Goal: Find specific page/section: Find specific page/section

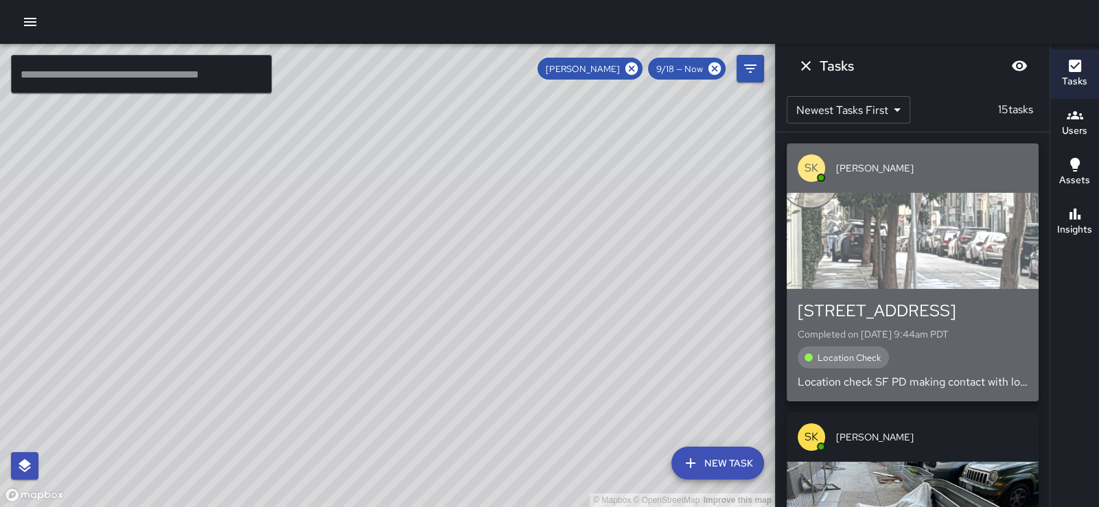
click at [937, 249] on div "button" at bounding box center [913, 241] width 252 height 96
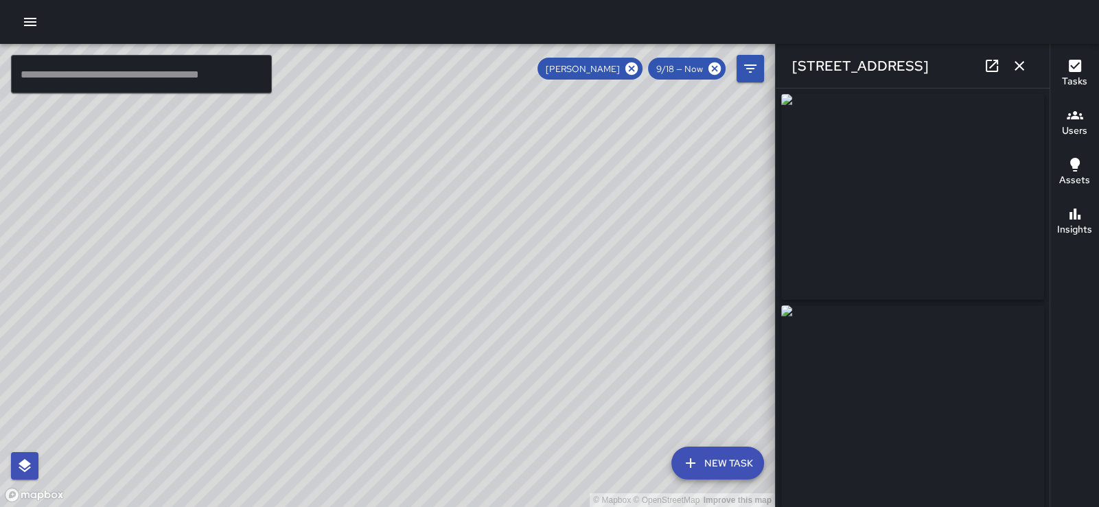
type input "**********"
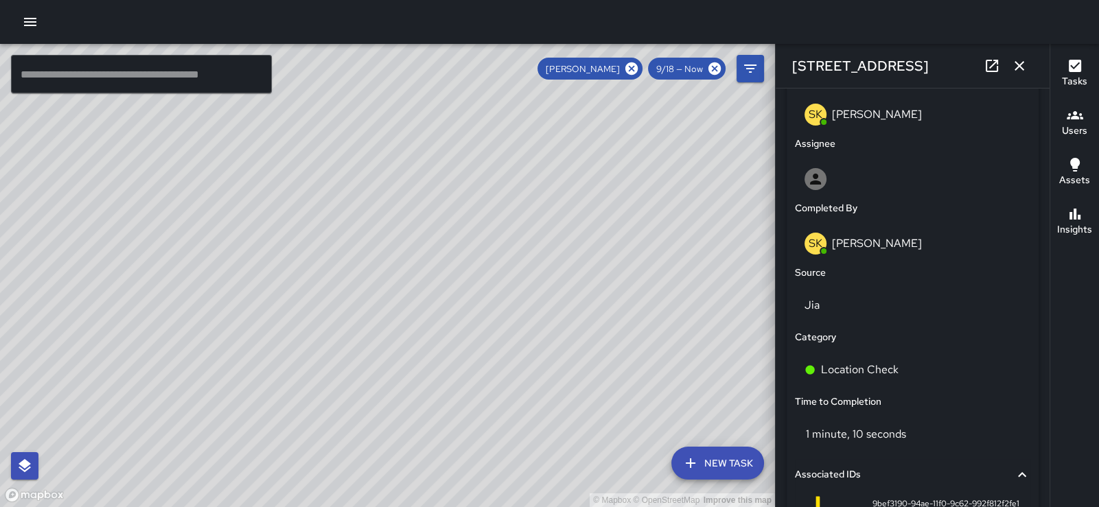
scroll to position [367, 0]
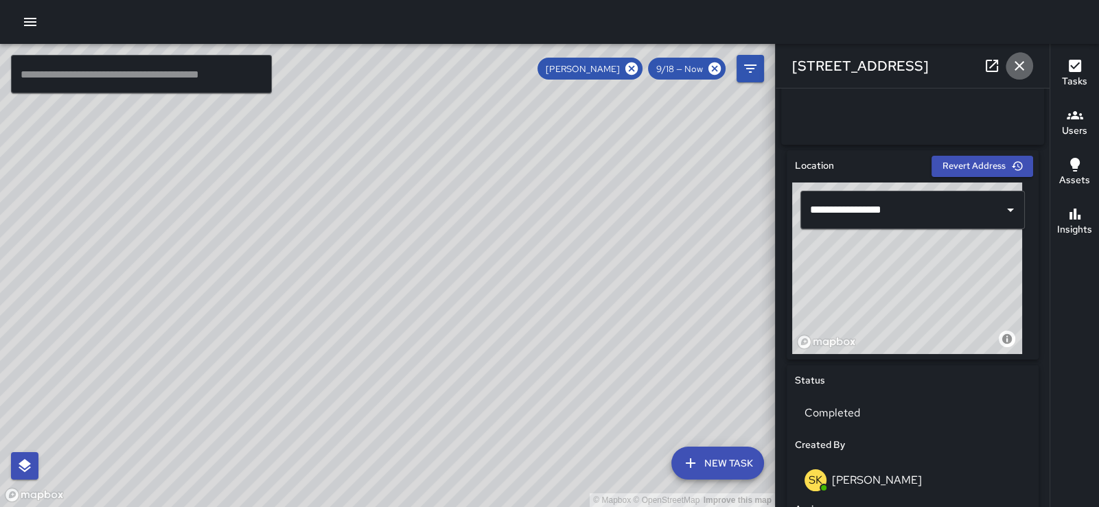
click at [1015, 62] on icon "button" at bounding box center [1020, 66] width 10 height 10
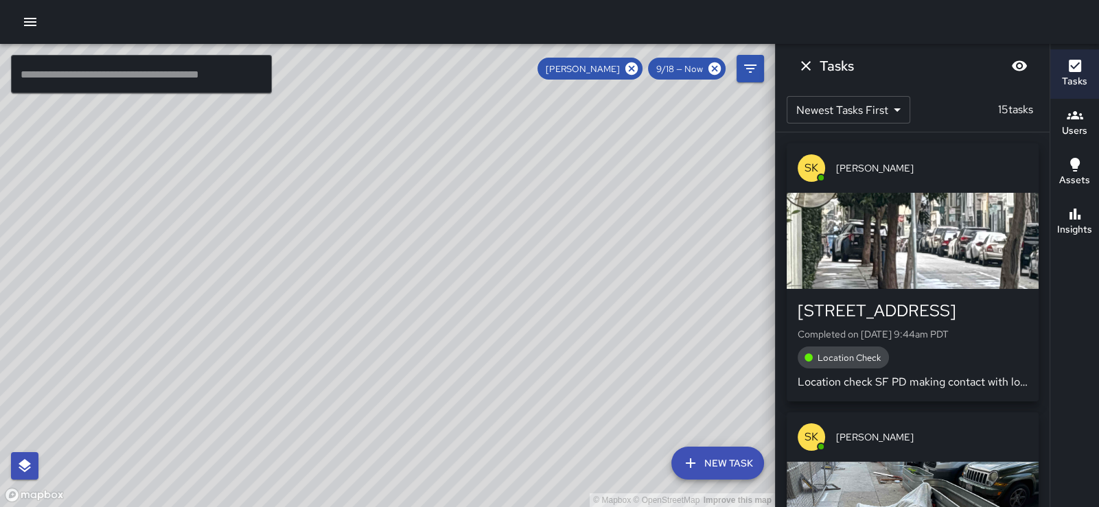
drag, startPoint x: 544, startPoint y: 240, endPoint x: 336, endPoint y: 165, distance: 220.5
click at [336, 165] on div "© Mapbox © OpenStreetMap Improve this map" at bounding box center [387, 276] width 775 height 464
drag, startPoint x: 490, startPoint y: 251, endPoint x: 341, endPoint y: 103, distance: 209.8
click at [341, 103] on div "© Mapbox © OpenStreetMap Improve this map" at bounding box center [387, 276] width 775 height 464
drag, startPoint x: 676, startPoint y: 223, endPoint x: 684, endPoint y: 308, distance: 85.6
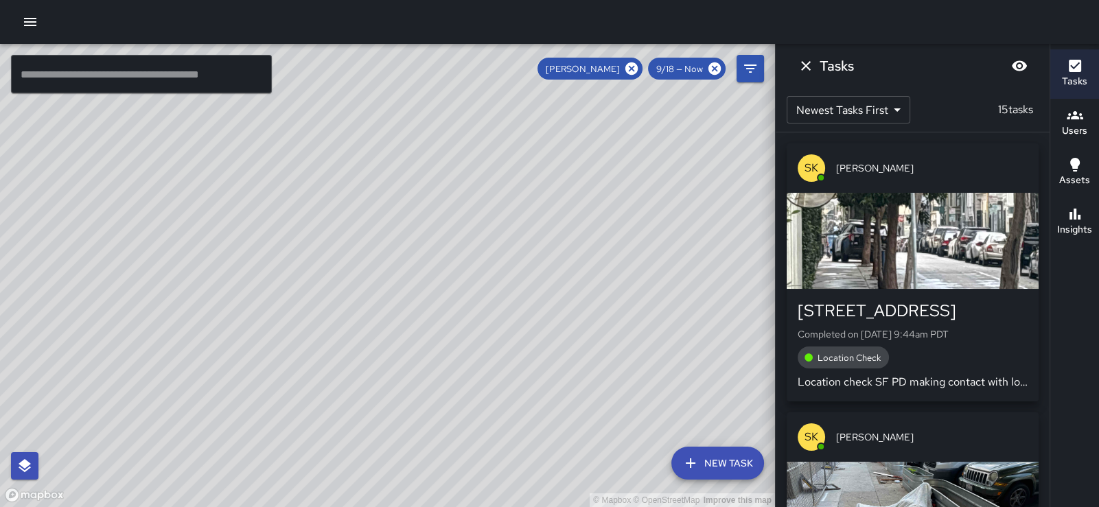
click at [684, 308] on div "© Mapbox © OpenStreetMap Improve this map" at bounding box center [387, 276] width 775 height 464
drag, startPoint x: 586, startPoint y: 157, endPoint x: 583, endPoint y: 150, distance: 7.1
click at [583, 150] on div "© Mapbox © OpenStreetMap Improve this map" at bounding box center [387, 276] width 775 height 464
drag, startPoint x: 558, startPoint y: 134, endPoint x: 595, endPoint y: 236, distance: 108.8
click at [595, 236] on div "© Mapbox © OpenStreetMap Improve this map" at bounding box center [387, 276] width 775 height 464
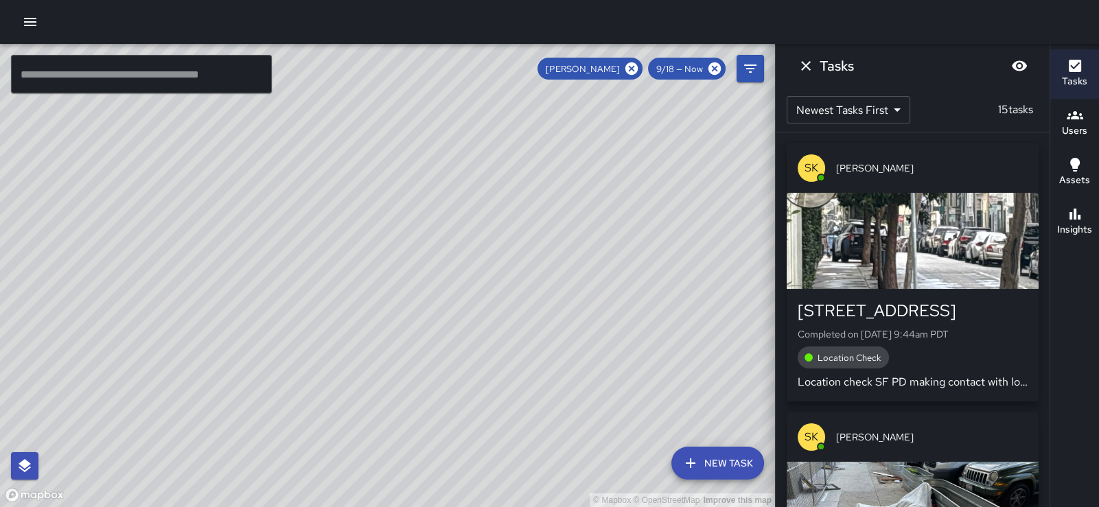
drag, startPoint x: 564, startPoint y: 135, endPoint x: 581, endPoint y: 128, distance: 18.5
click at [581, 128] on div "© Mapbox © OpenStreetMap Improve this map" at bounding box center [387, 276] width 775 height 464
drag, startPoint x: 632, startPoint y: 225, endPoint x: 638, endPoint y: 222, distance: 7.1
click at [638, 222] on div "© Mapbox © OpenStreetMap Improve this map" at bounding box center [387, 276] width 775 height 464
drag, startPoint x: 638, startPoint y: 222, endPoint x: 641, endPoint y: 267, distance: 45.4
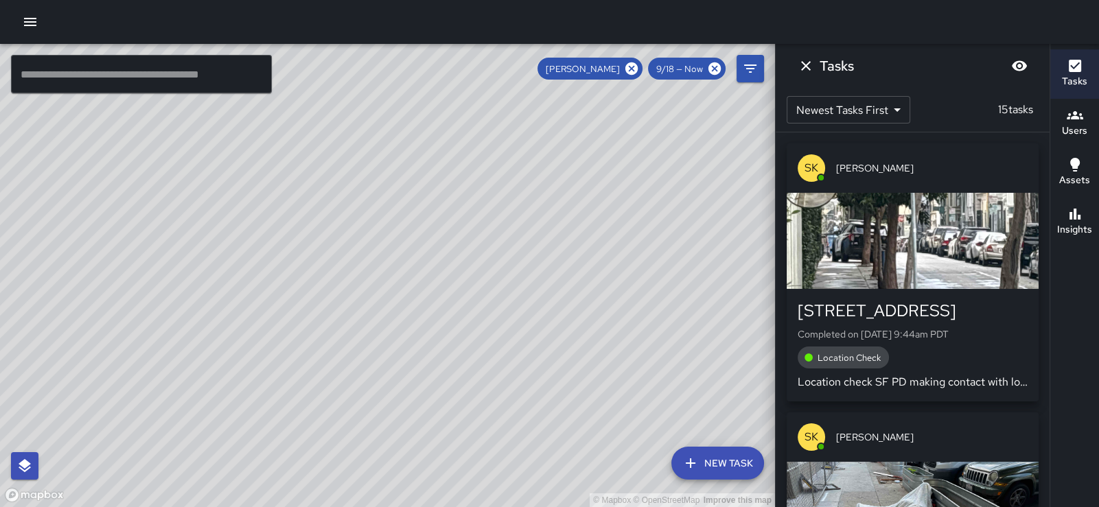
click at [641, 267] on div "© Mapbox © OpenStreetMap Improve this map" at bounding box center [387, 276] width 775 height 464
drag, startPoint x: 600, startPoint y: 126, endPoint x: 592, endPoint y: 172, distance: 47.4
click at [592, 172] on div "© Mapbox © OpenStreetMap Improve this map" at bounding box center [387, 276] width 775 height 464
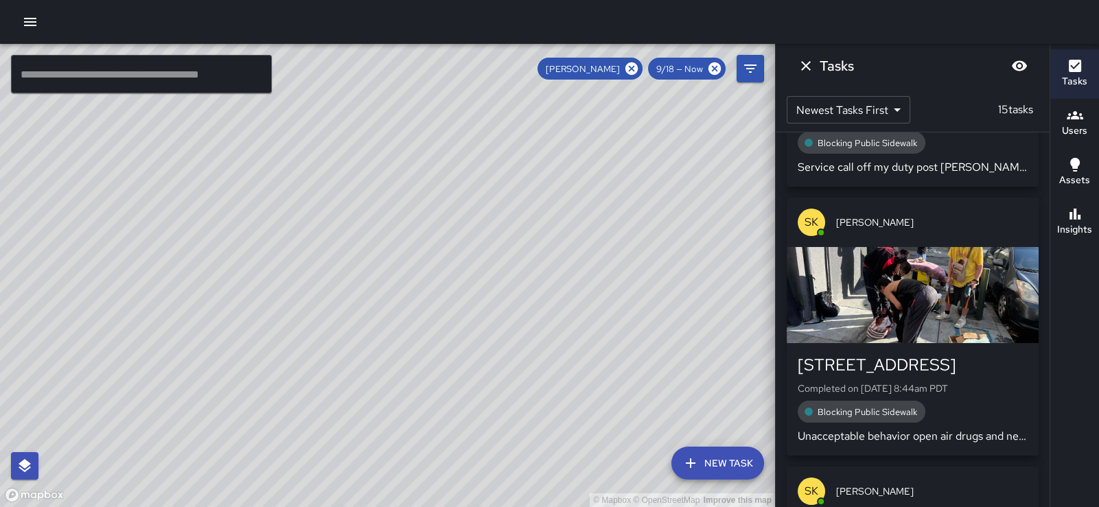
scroll to position [794, 0]
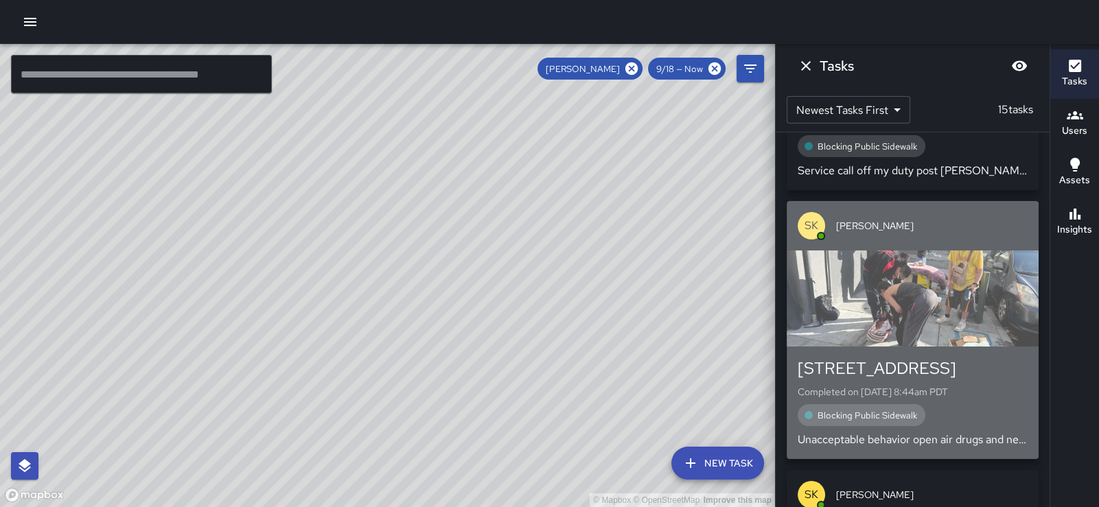
click at [895, 261] on div "button" at bounding box center [913, 299] width 252 height 96
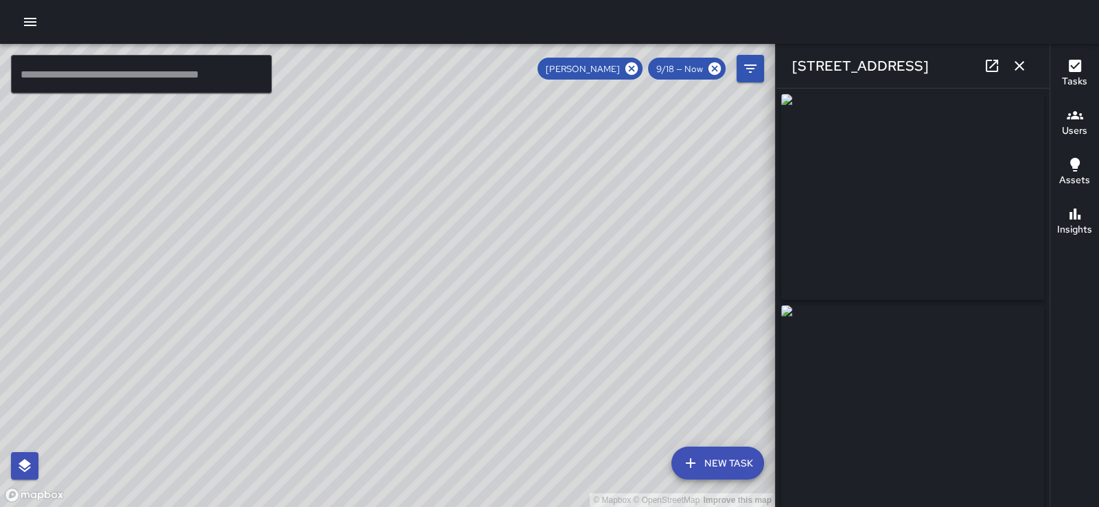
type input "**********"
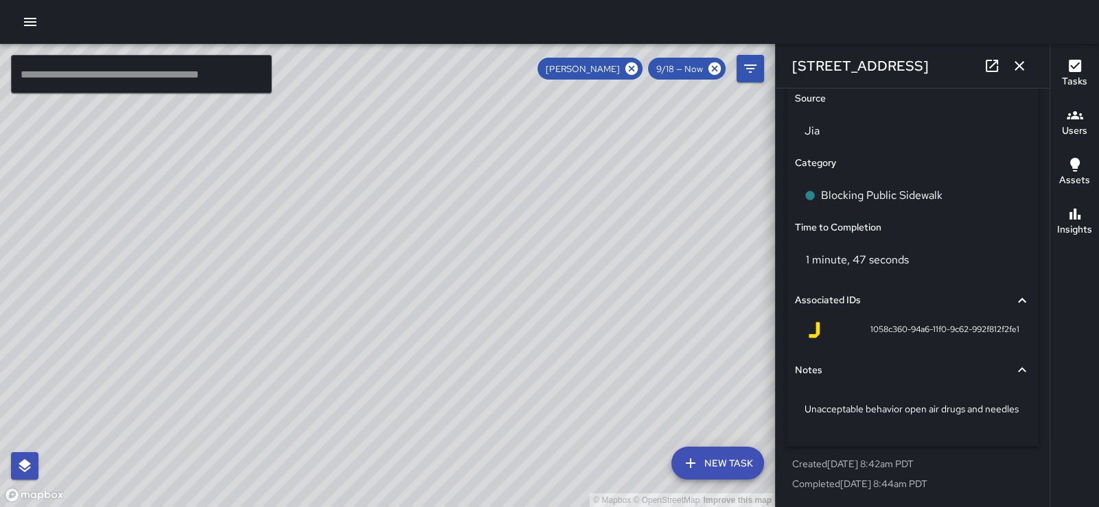
scroll to position [995, 0]
click at [1016, 67] on icon "button" at bounding box center [1020, 66] width 10 height 10
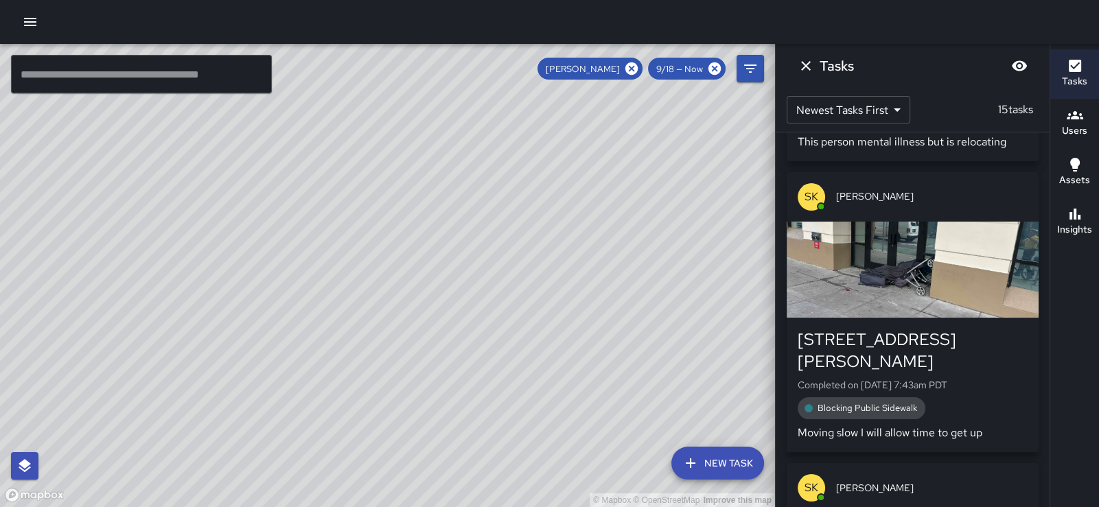
scroll to position [3363, 0]
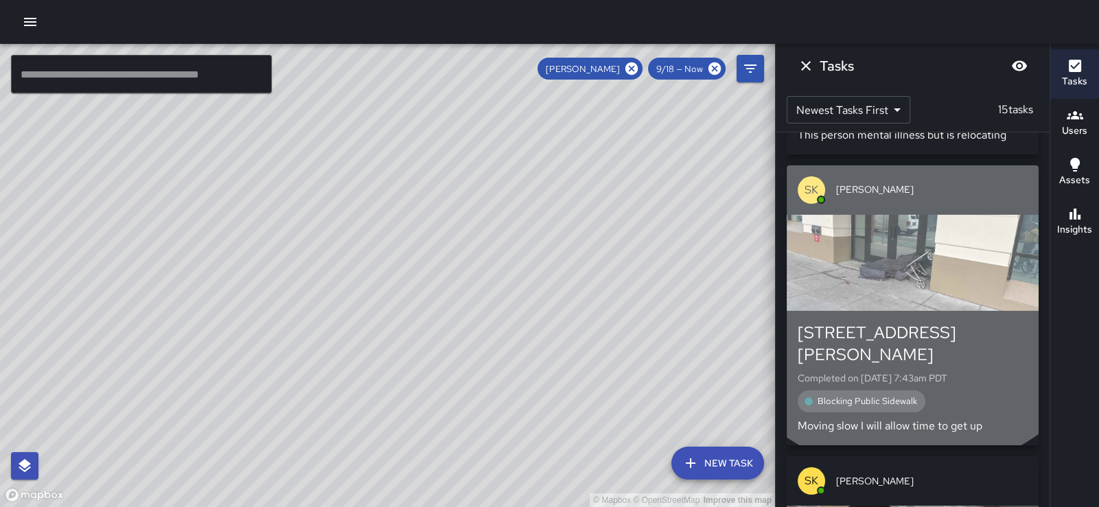
click at [911, 229] on div "button" at bounding box center [913, 263] width 252 height 96
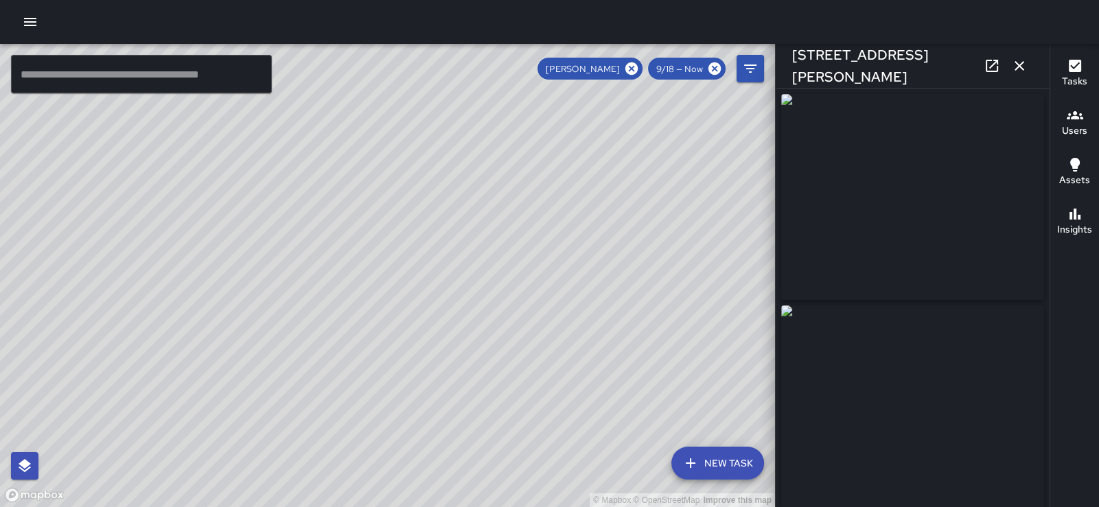
type input "**********"
click at [1018, 67] on icon "button" at bounding box center [1020, 66] width 10 height 10
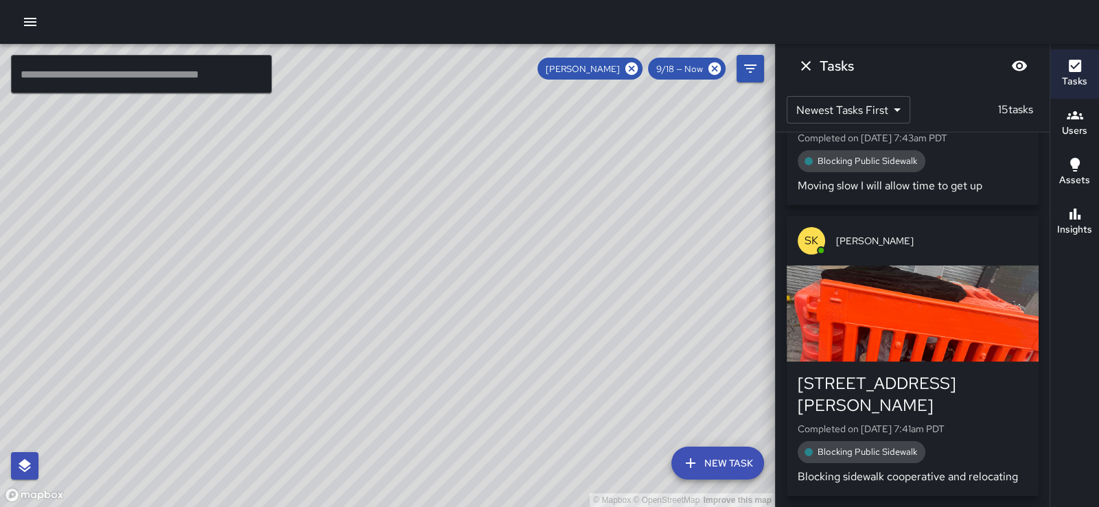
scroll to position [3609, 0]
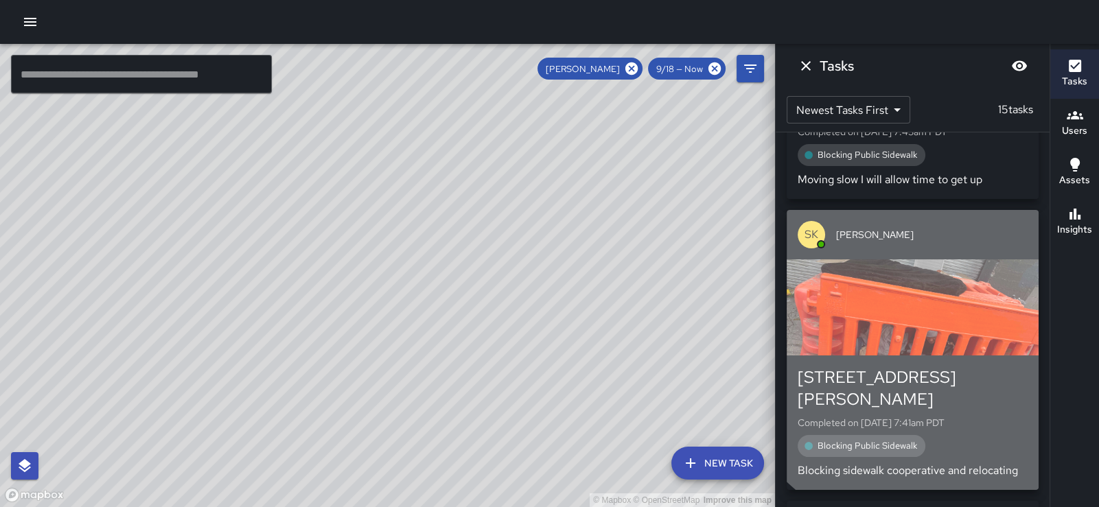
click at [934, 293] on div "button" at bounding box center [913, 308] width 252 height 96
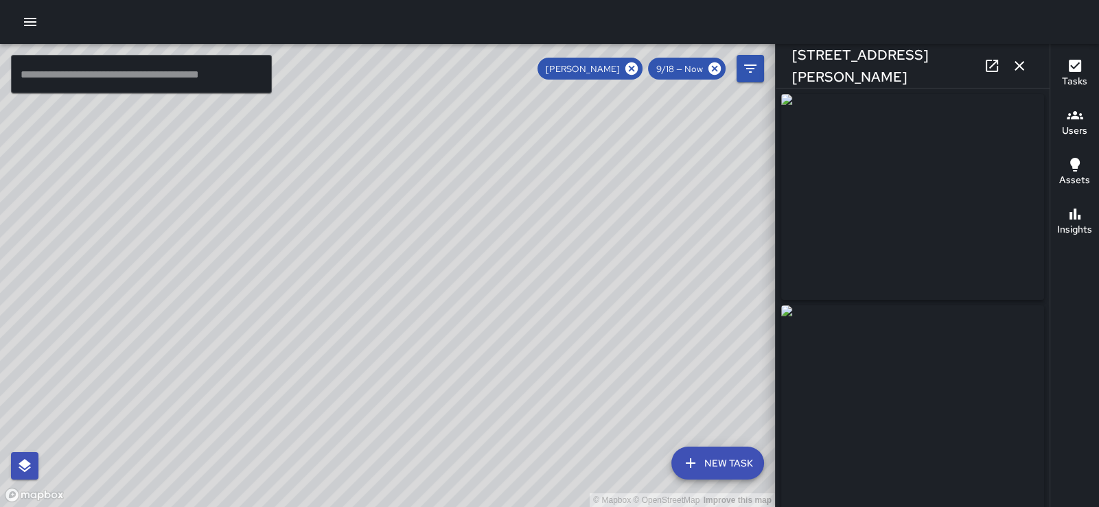
type input "**********"
drag, startPoint x: 529, startPoint y: 195, endPoint x: 336, endPoint y: 183, distance: 193.3
click at [336, 183] on div "© Mapbox © OpenStreetMap Improve this map" at bounding box center [387, 276] width 775 height 464
drag, startPoint x: 523, startPoint y: 267, endPoint x: 528, endPoint y: 141, distance: 125.8
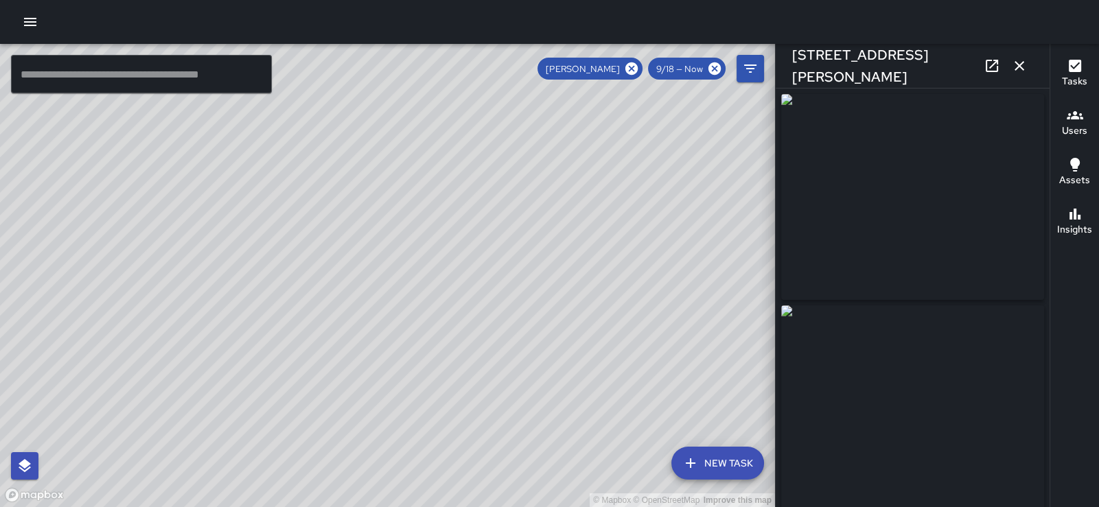
click at [528, 141] on div "© Mapbox © OpenStreetMap Improve this map" at bounding box center [387, 276] width 775 height 464
click at [356, 339] on div "© Mapbox © OpenStreetMap Improve this map" at bounding box center [387, 276] width 775 height 464
drag, startPoint x: 247, startPoint y: 356, endPoint x: 322, endPoint y: 341, distance: 76.2
click at [322, 341] on div "© Mapbox © OpenStreetMap Improve this map" at bounding box center [387, 276] width 775 height 464
drag, startPoint x: 318, startPoint y: 339, endPoint x: 401, endPoint y: 379, distance: 92.1
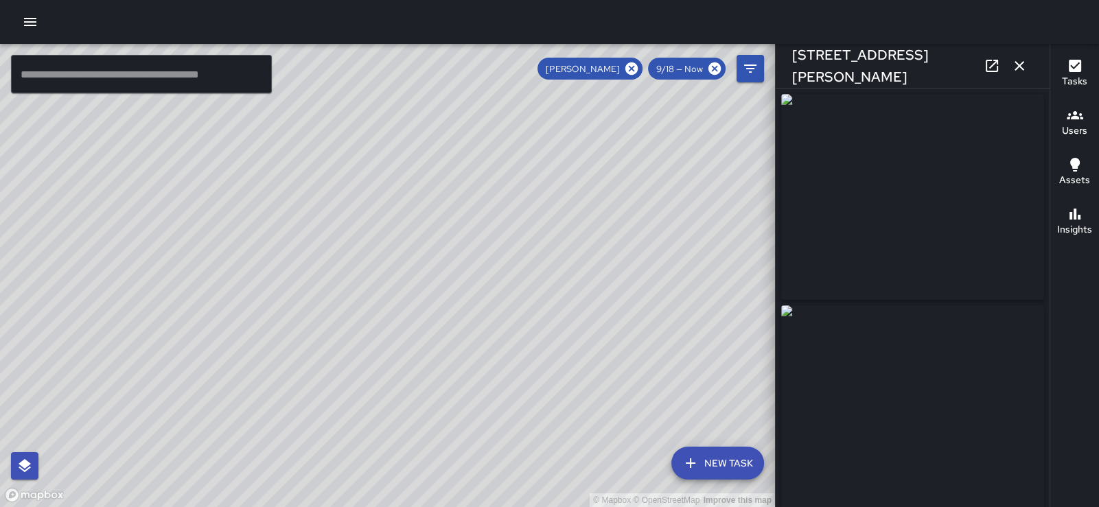
click at [401, 379] on div "© Mapbox © OpenStreetMap Improve this map" at bounding box center [387, 276] width 775 height 464
click at [626, 67] on icon at bounding box center [632, 68] width 12 height 12
click at [714, 70] on icon at bounding box center [715, 68] width 12 height 12
click at [749, 71] on icon "Filters" at bounding box center [750, 68] width 16 height 16
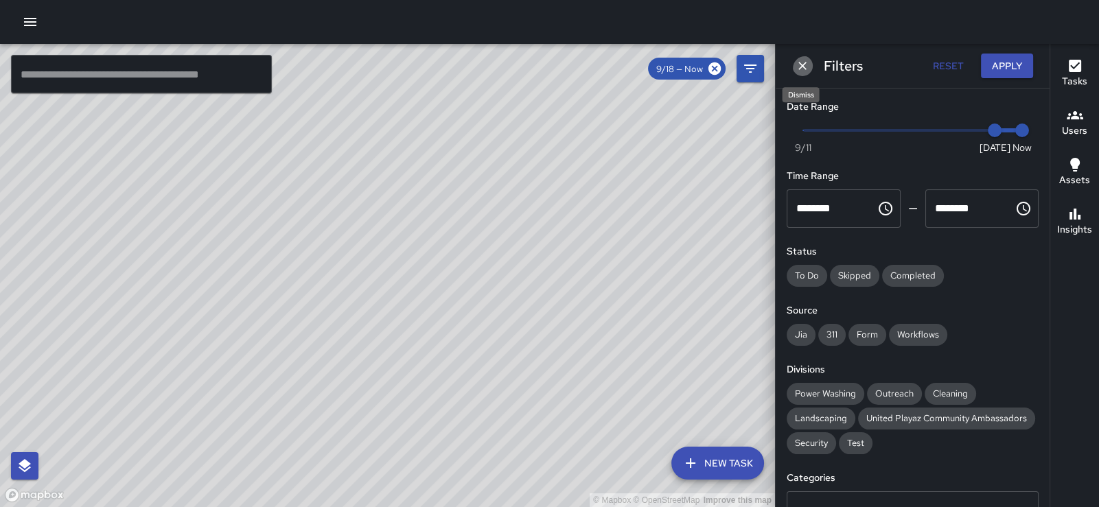
click at [803, 71] on icon "Dismiss" at bounding box center [803, 66] width 14 height 14
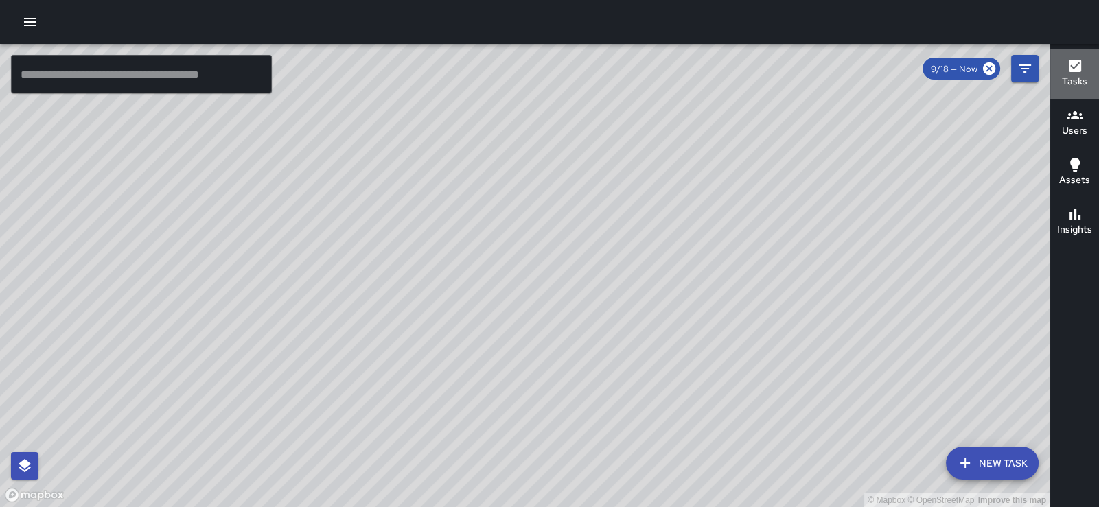
click at [1075, 69] on icon "button" at bounding box center [1075, 66] width 12 height 12
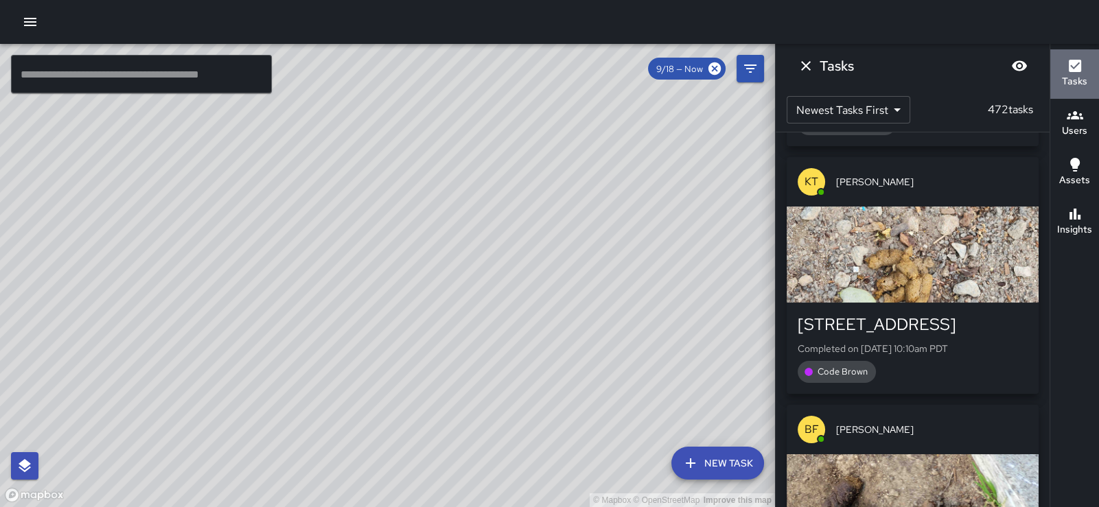
click at [1075, 69] on icon "button" at bounding box center [1075, 66] width 12 height 12
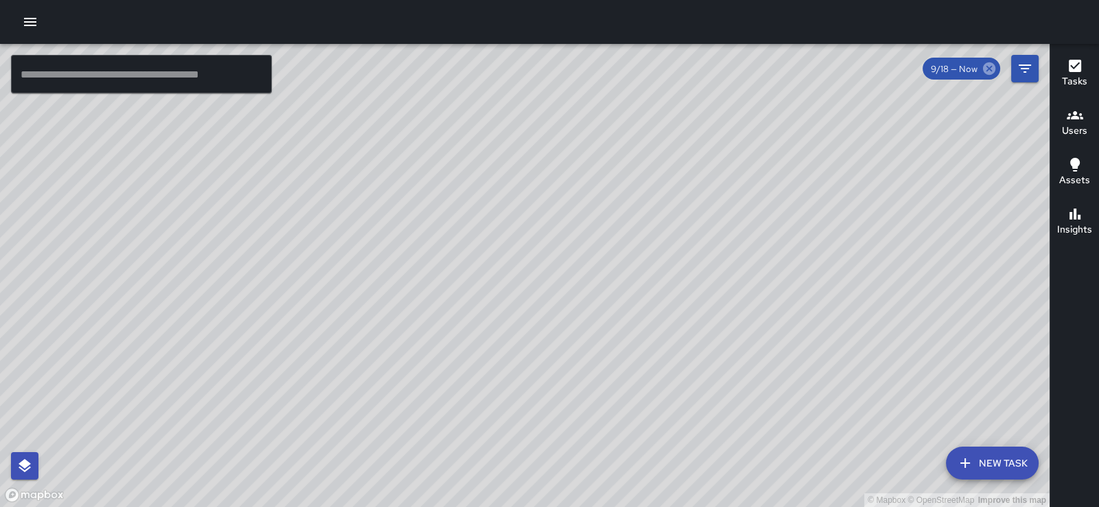
click at [987, 73] on icon at bounding box center [989, 68] width 12 height 12
click at [992, 69] on icon at bounding box center [989, 68] width 12 height 12
click at [1027, 66] on icon "Filters" at bounding box center [1025, 68] width 16 height 16
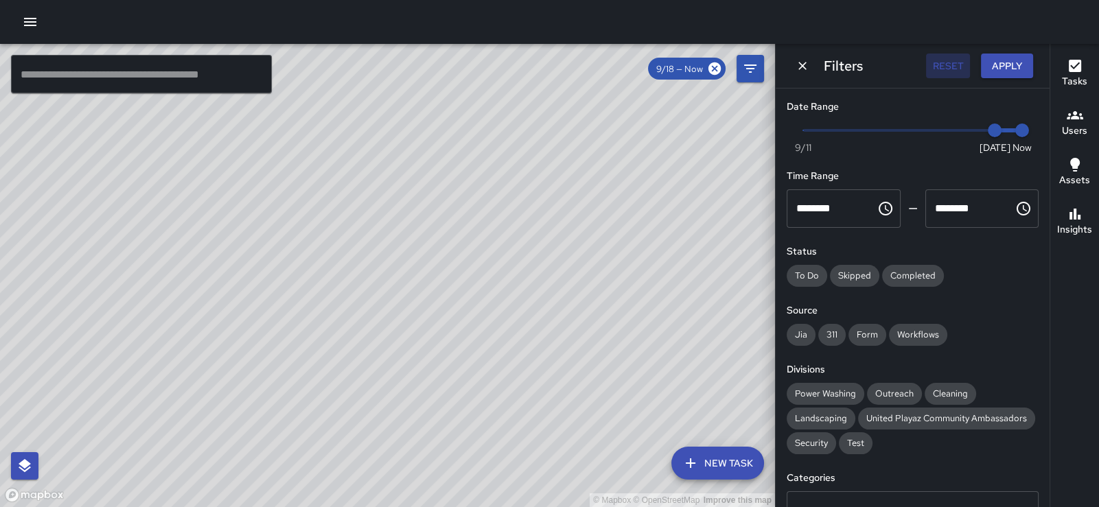
click at [939, 62] on button "Reset" at bounding box center [948, 66] width 44 height 25
click at [856, 424] on span "Landscaping" at bounding box center [821, 419] width 69 height 12
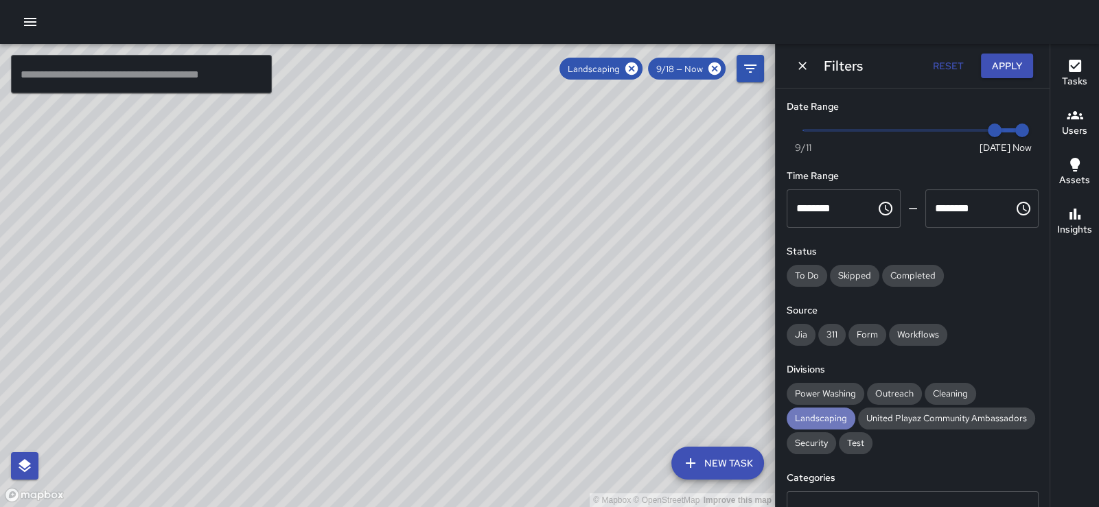
click at [854, 424] on span "Landscaping" at bounding box center [821, 419] width 69 height 12
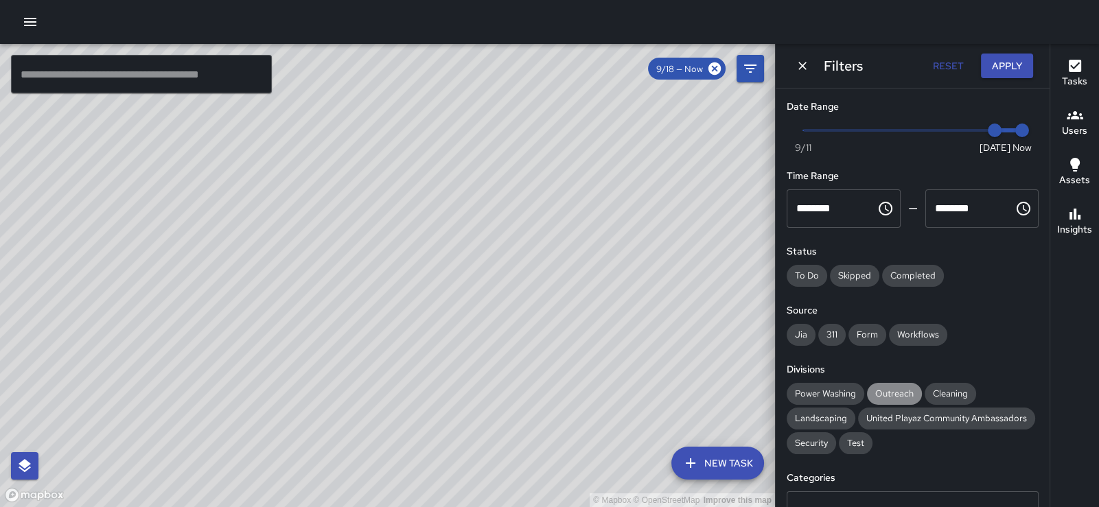
click at [910, 400] on span "Outreach" at bounding box center [894, 394] width 55 height 12
click at [872, 449] on span "Test" at bounding box center [856, 443] width 34 height 12
click at [882, 345] on div "Form" at bounding box center [868, 335] width 38 height 22
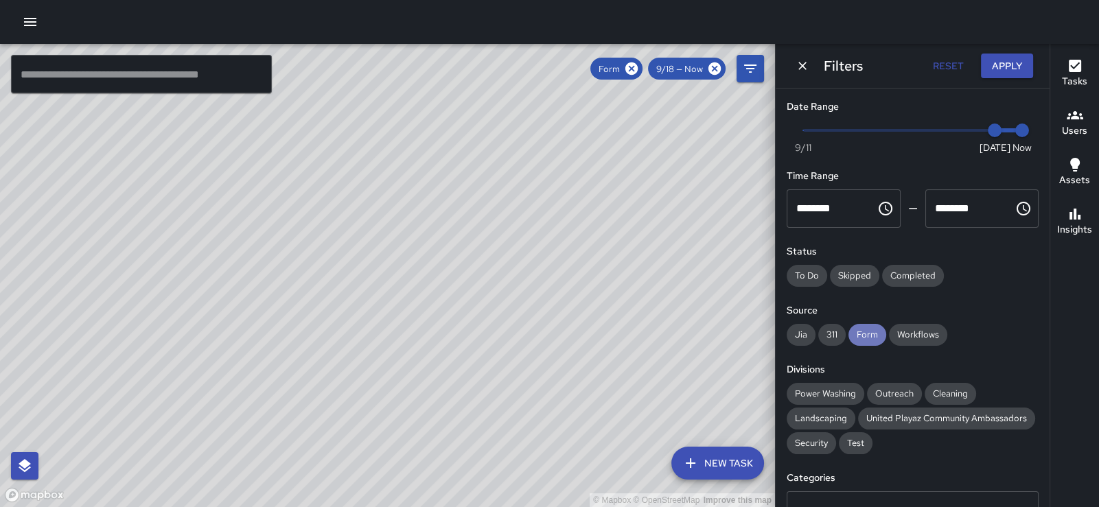
click at [882, 345] on div "Form" at bounding box center [868, 335] width 38 height 22
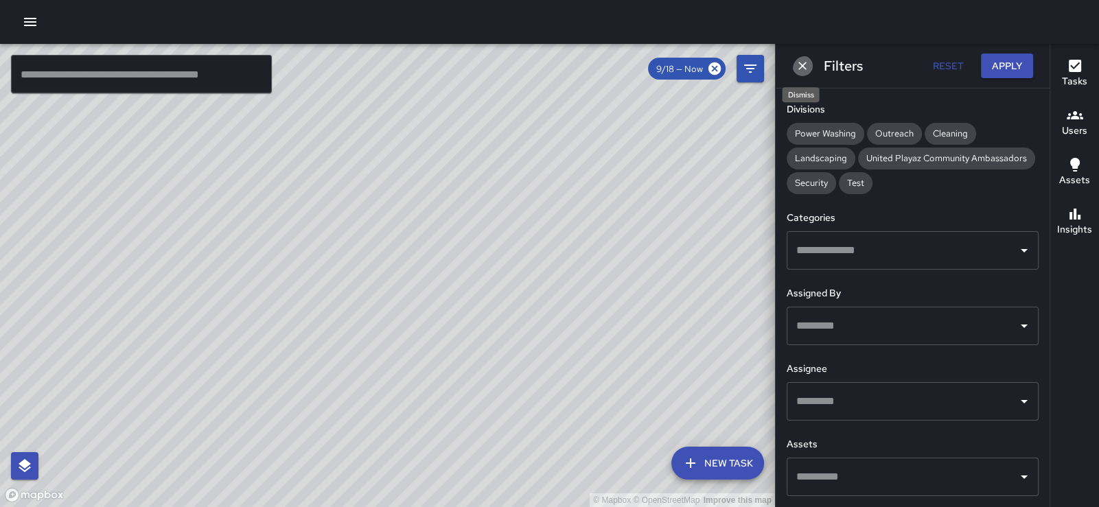
click at [801, 65] on icon "Dismiss" at bounding box center [803, 66] width 14 height 14
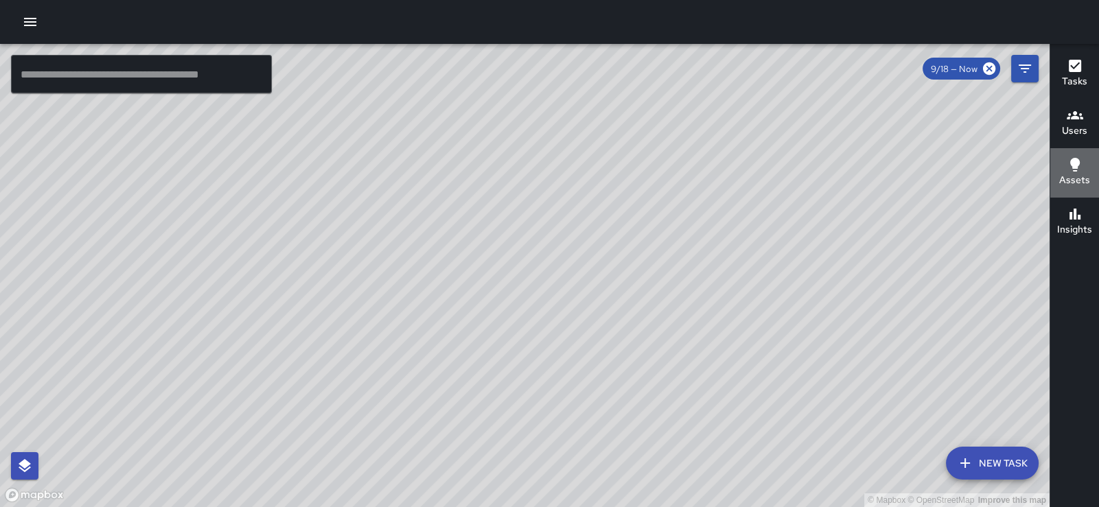
click at [1075, 170] on icon "button" at bounding box center [1076, 165] width 10 height 14
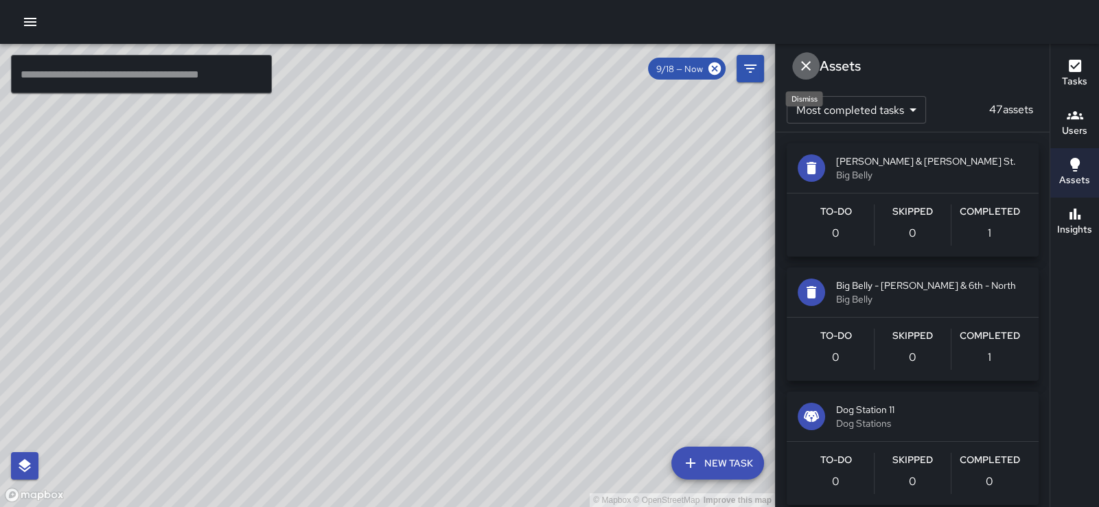
click at [808, 68] on icon "Dismiss" at bounding box center [806, 66] width 16 height 16
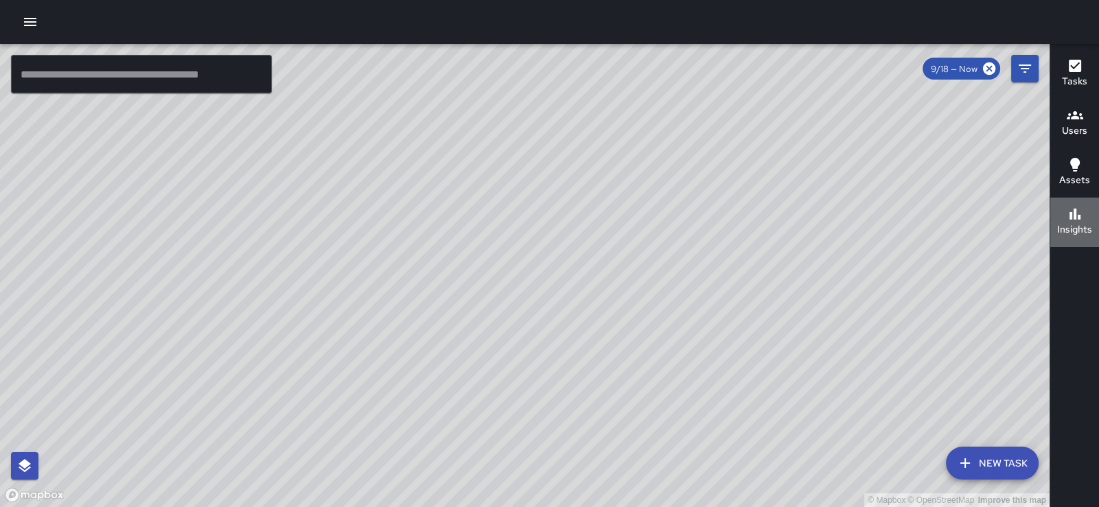
click at [1079, 222] on h6 "Insights" at bounding box center [1075, 229] width 35 height 15
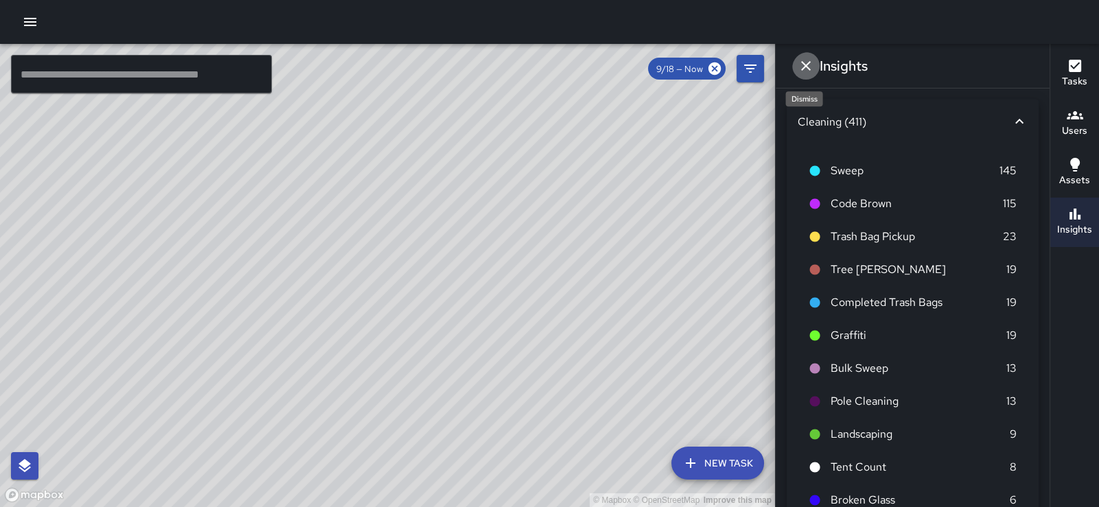
click at [810, 59] on icon "Dismiss" at bounding box center [806, 66] width 16 height 16
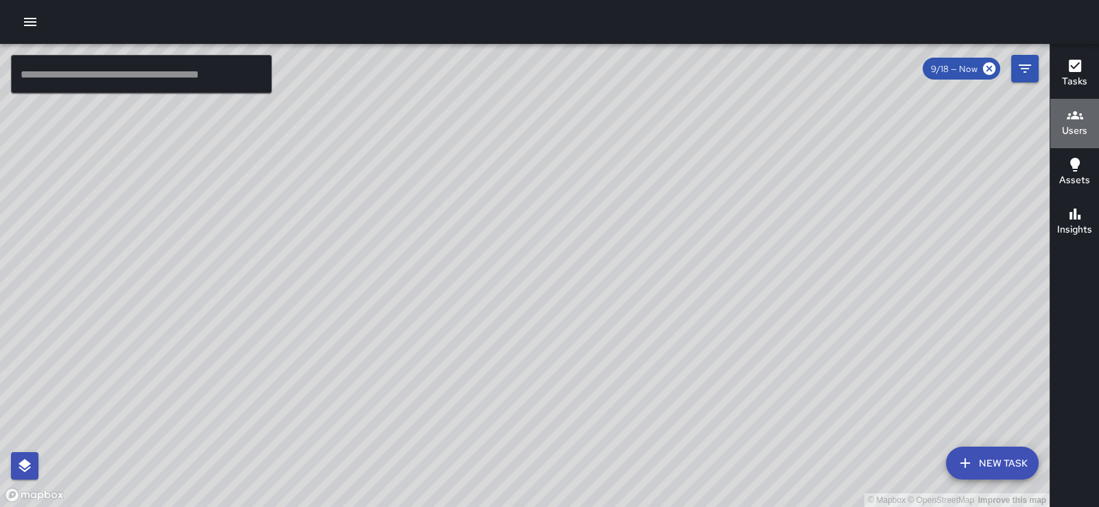
click at [1073, 113] on icon "button" at bounding box center [1075, 115] width 16 height 8
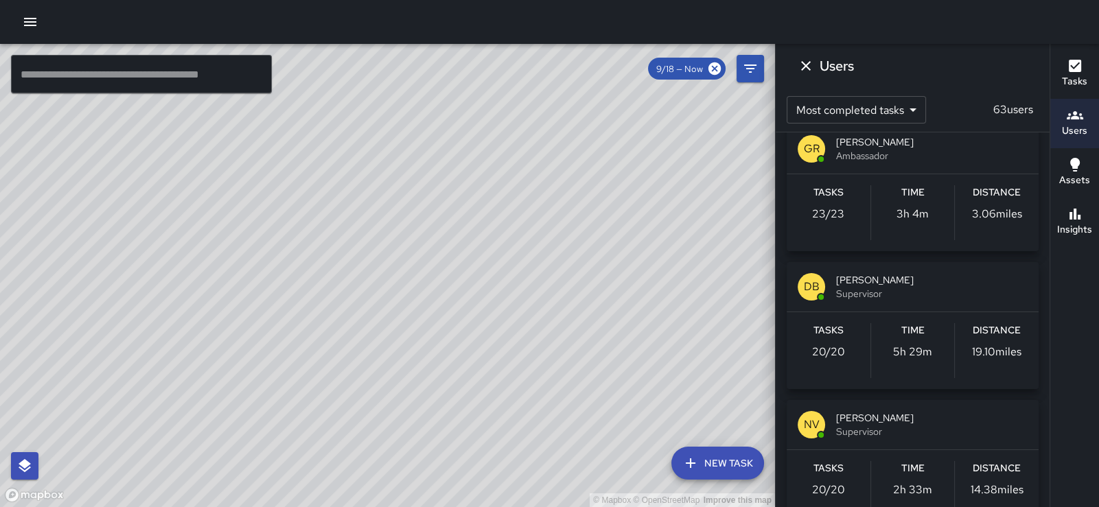
scroll to position [1314, 0]
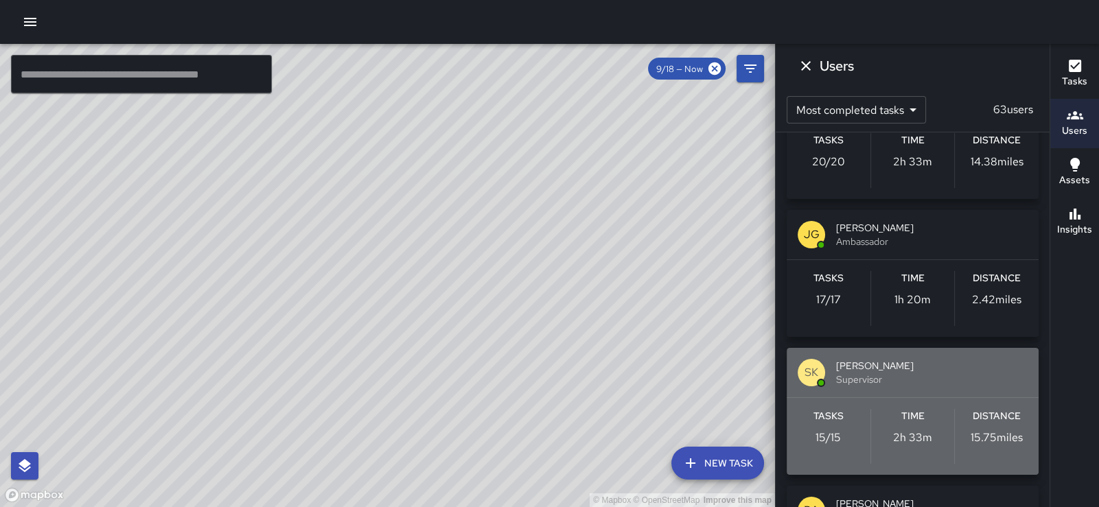
click at [937, 373] on span "[PERSON_NAME]" at bounding box center [932, 366] width 192 height 14
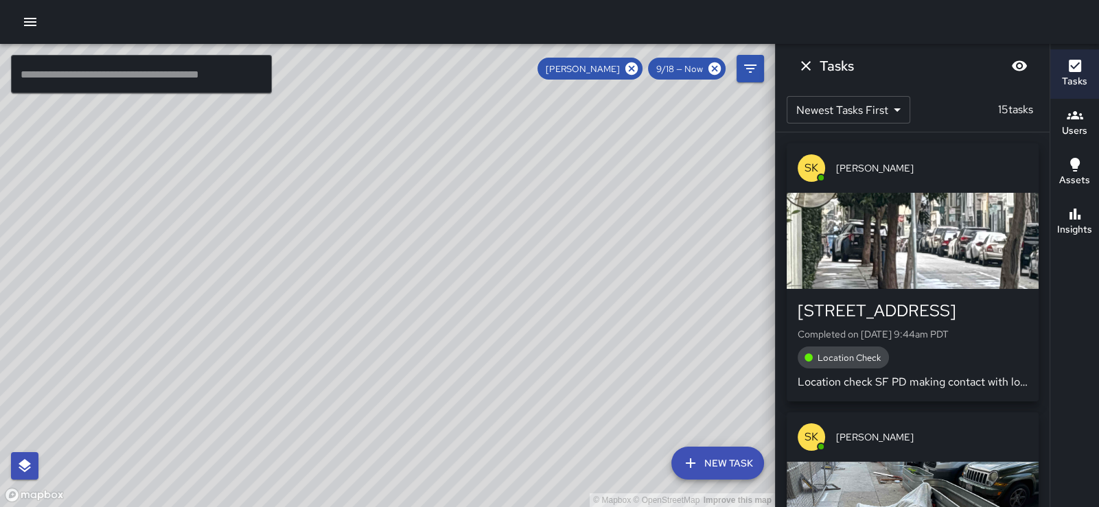
scroll to position [0, 0]
click at [809, 63] on icon "Dismiss" at bounding box center [806, 66] width 16 height 16
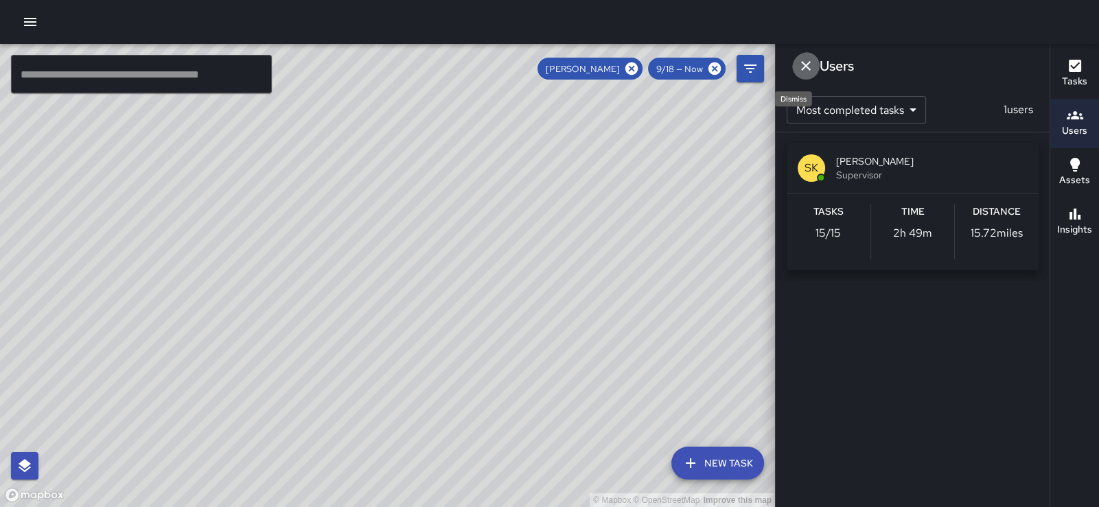
click at [809, 63] on icon "Dismiss" at bounding box center [806, 66] width 16 height 16
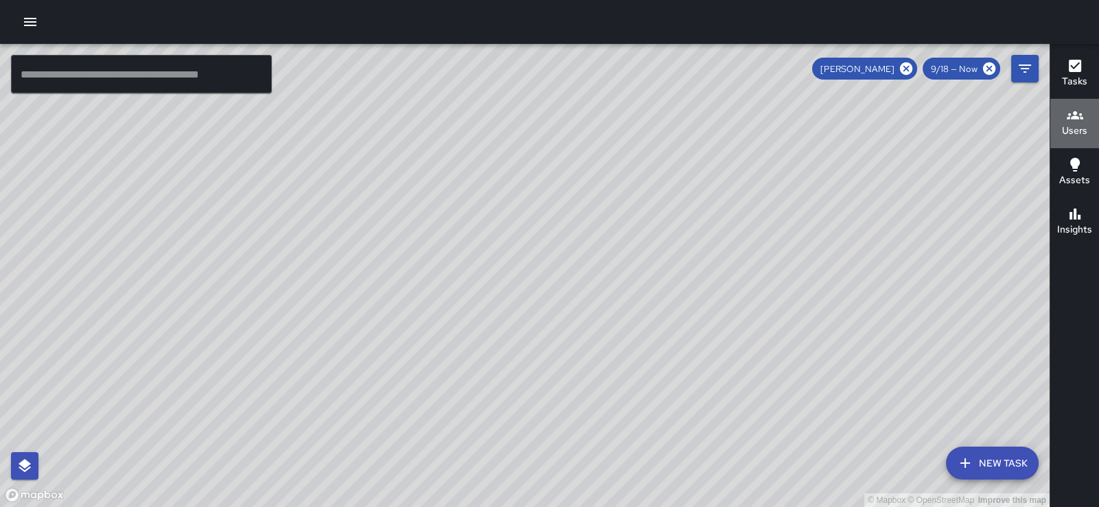
click at [1069, 119] on icon "button" at bounding box center [1075, 115] width 16 height 16
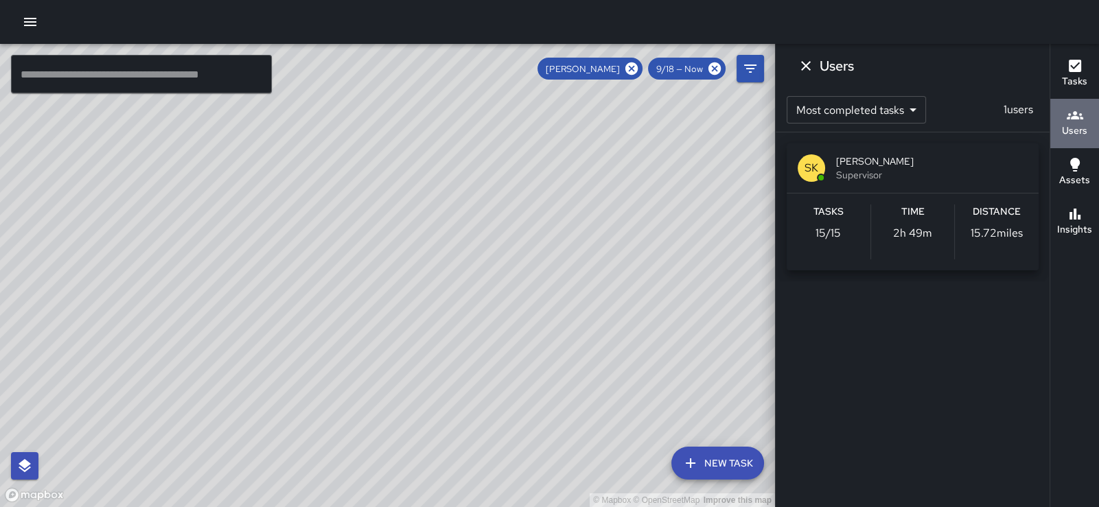
click at [1080, 116] on icon "button" at bounding box center [1075, 115] width 16 height 16
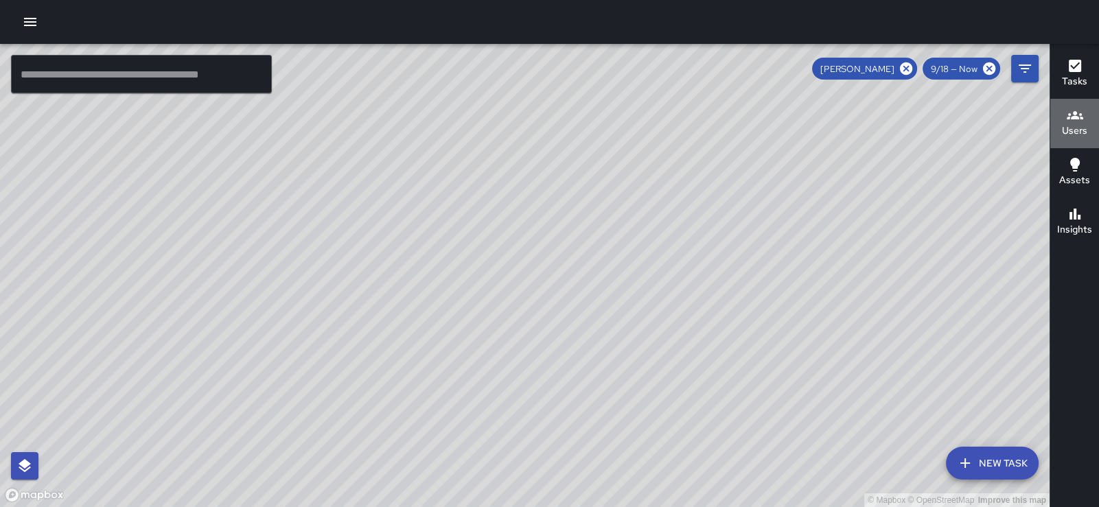
click at [1080, 116] on icon "button" at bounding box center [1075, 115] width 16 height 16
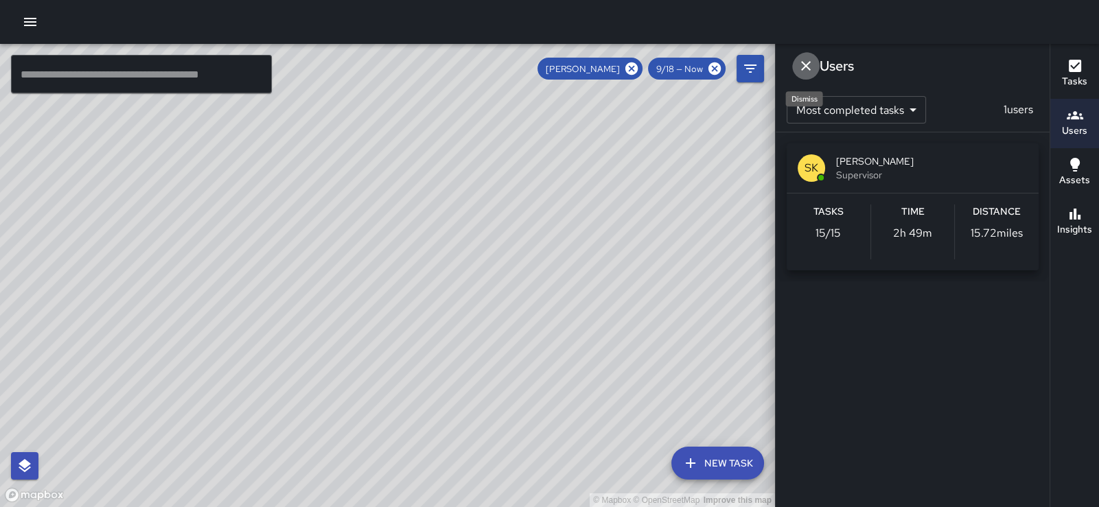
click at [806, 67] on icon "Dismiss" at bounding box center [806, 66] width 10 height 10
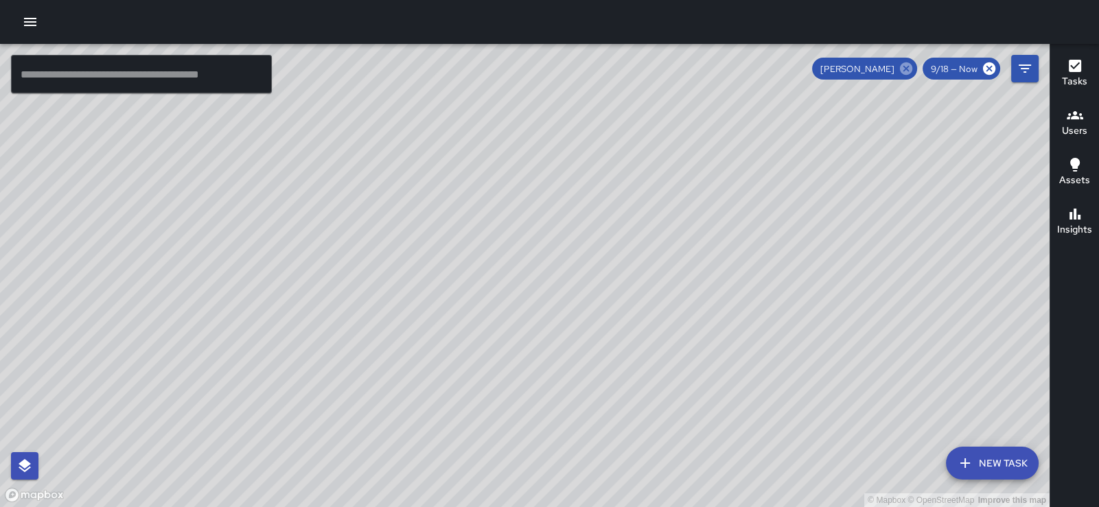
click at [900, 68] on icon at bounding box center [906, 68] width 12 height 12
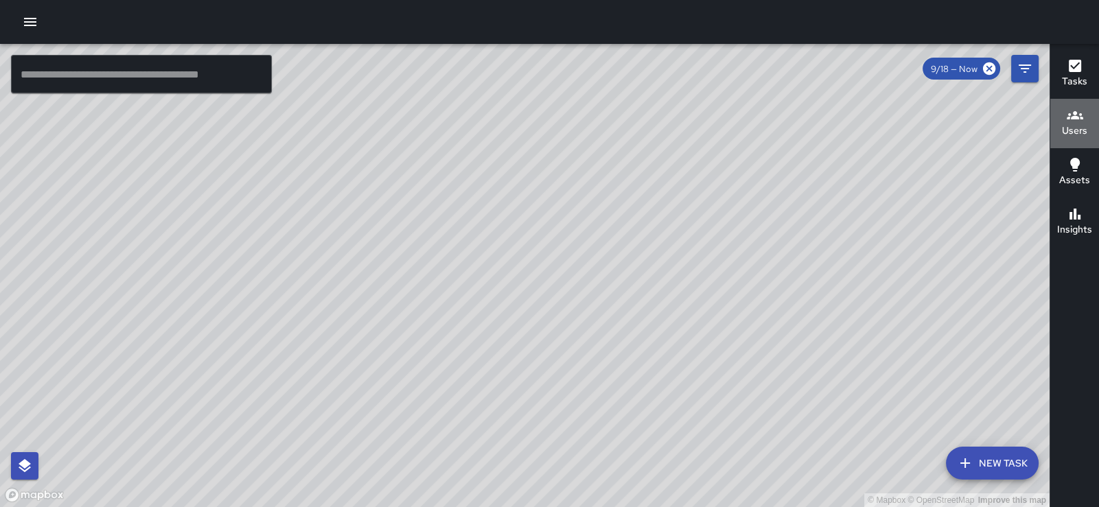
click at [1073, 117] on icon "button" at bounding box center [1075, 115] width 16 height 8
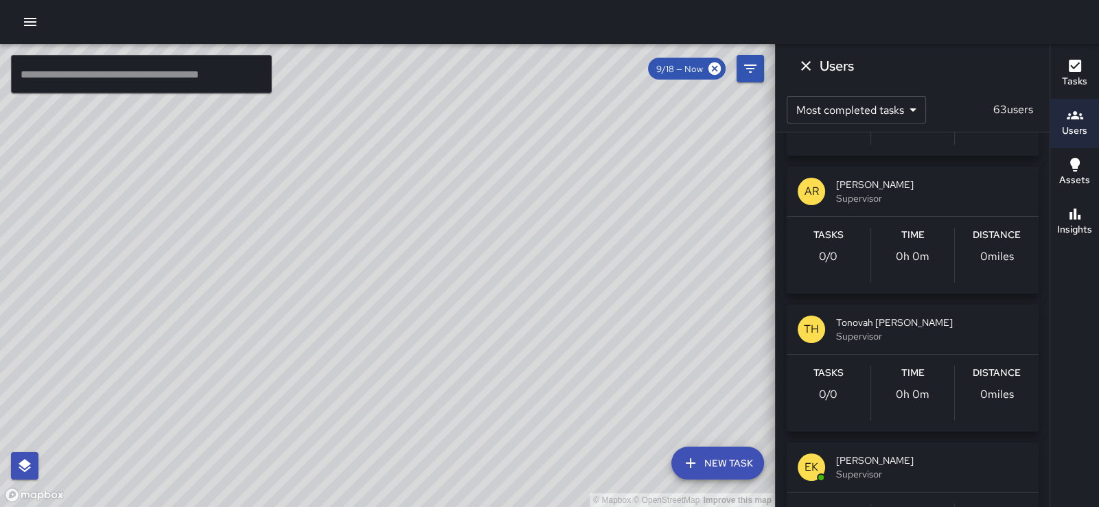
scroll to position [6241, 0]
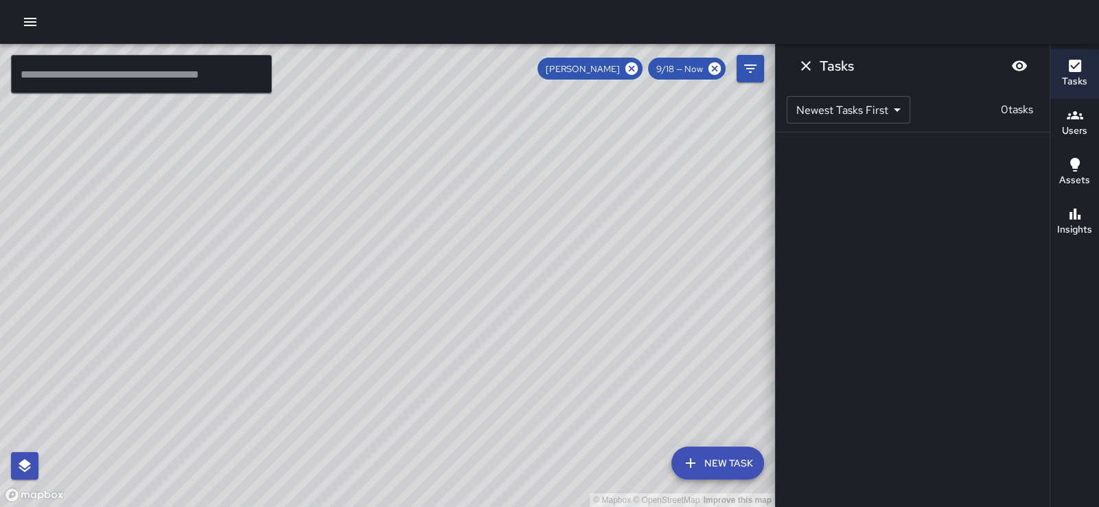
scroll to position [0, 0]
click at [624, 67] on icon at bounding box center [631, 68] width 15 height 15
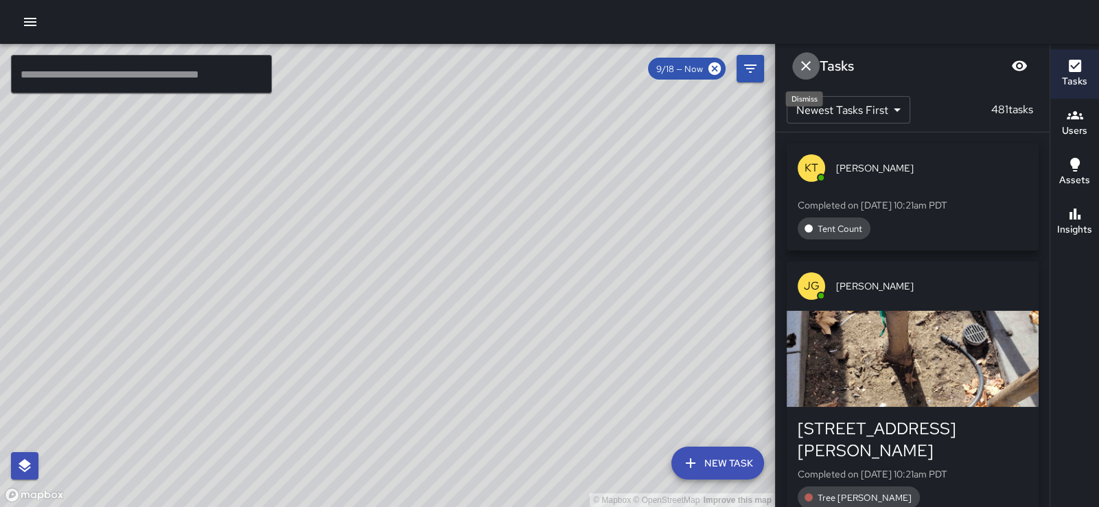
click at [810, 65] on icon "Dismiss" at bounding box center [806, 66] width 10 height 10
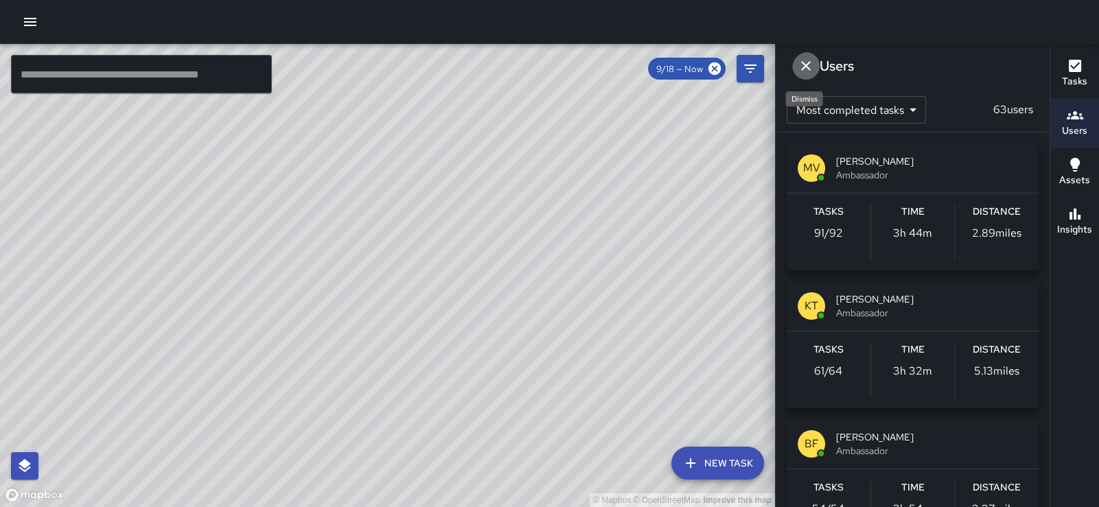
click at [810, 65] on icon "Dismiss" at bounding box center [806, 66] width 16 height 16
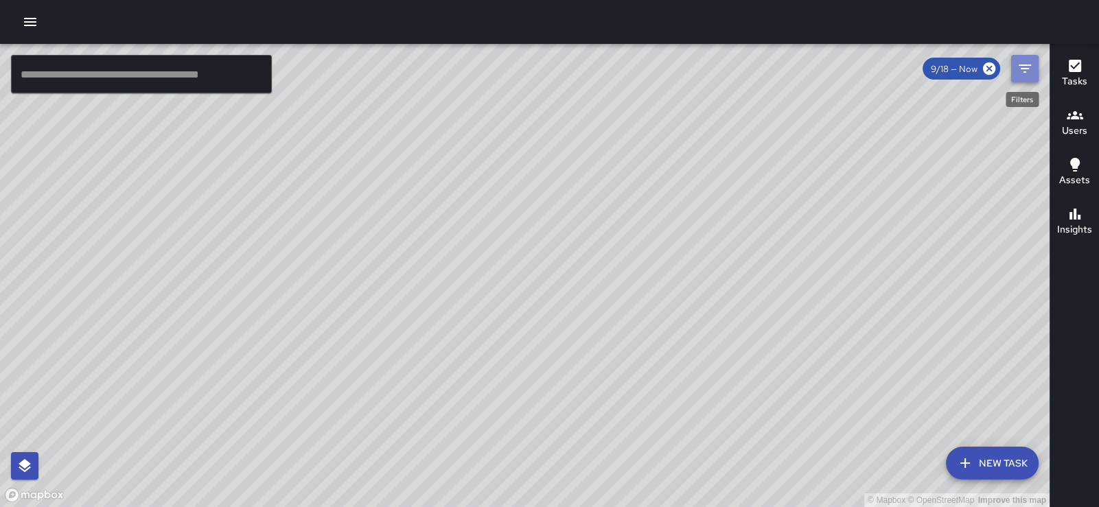
click at [1017, 68] on icon "Filters" at bounding box center [1025, 68] width 16 height 16
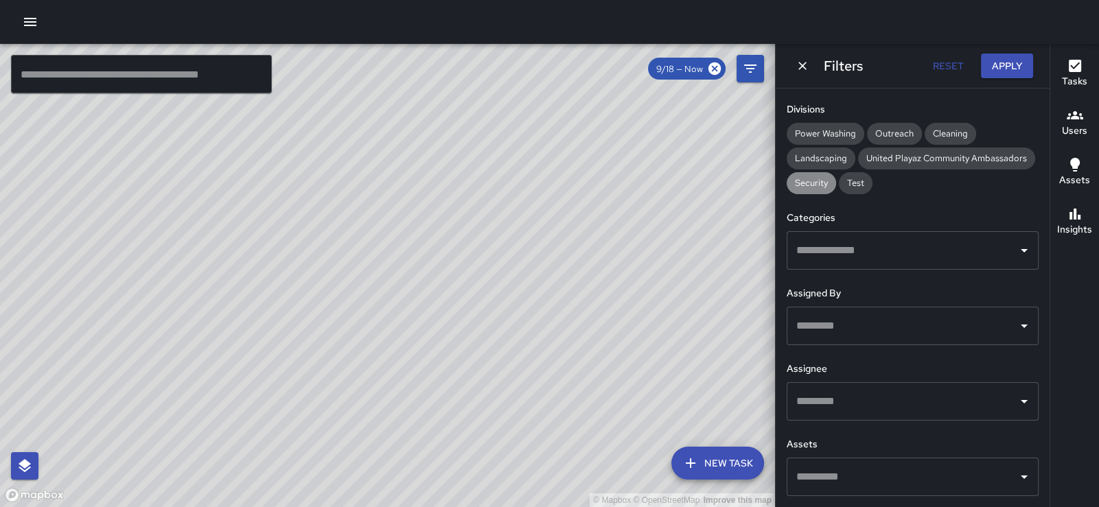
click at [813, 177] on span "Security" at bounding box center [811, 183] width 49 height 12
click at [1021, 400] on icon "Open" at bounding box center [1024, 401] width 7 height 3
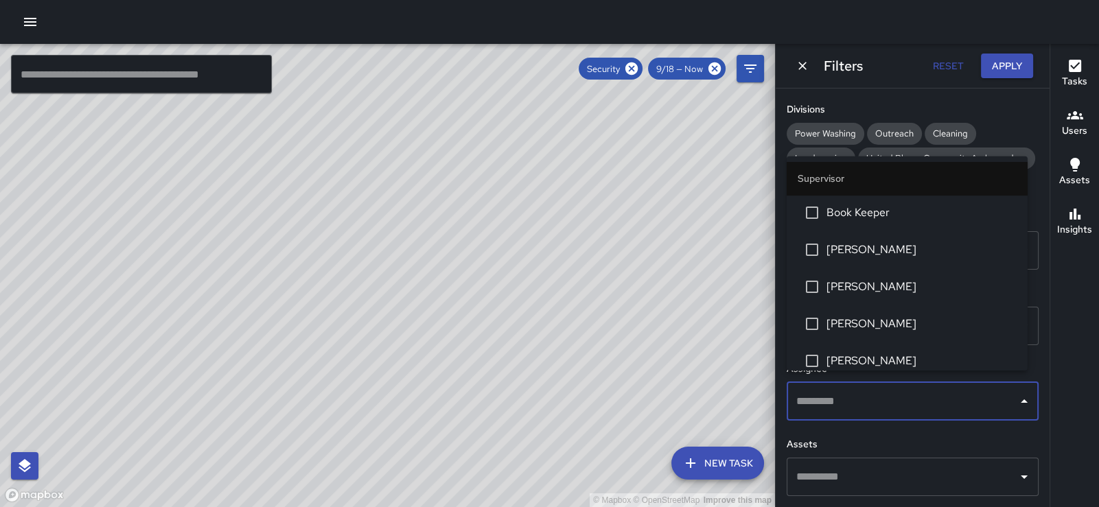
scroll to position [374, 0]
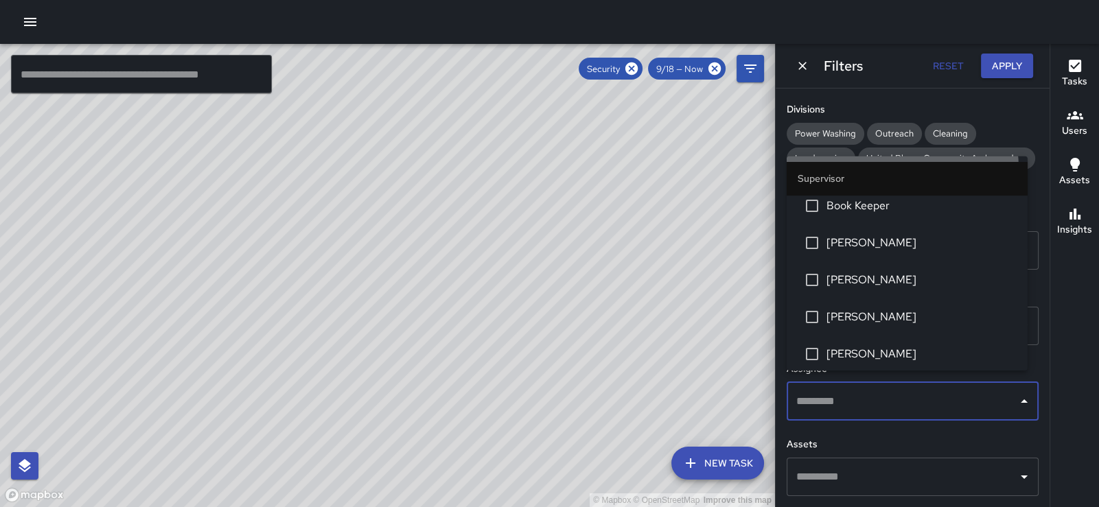
click at [883, 177] on span "[PERSON_NAME]" at bounding box center [922, 169] width 190 height 16
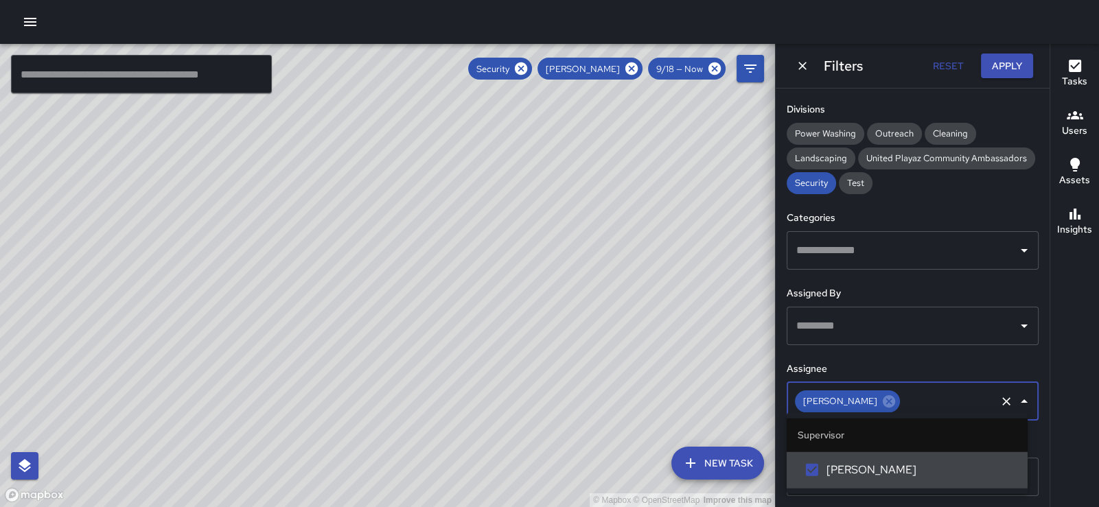
scroll to position [0, 0]
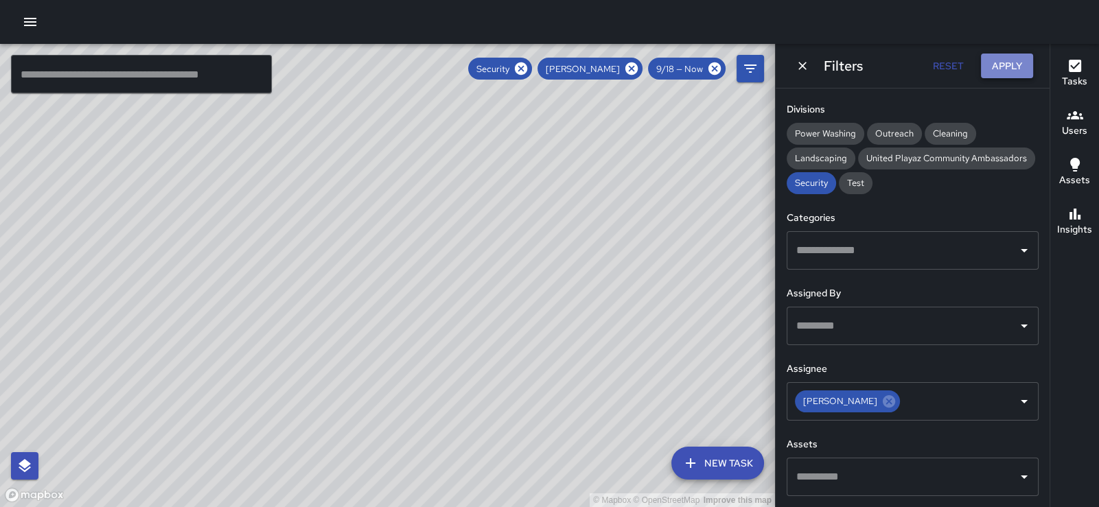
click at [1012, 56] on button "Apply" at bounding box center [1007, 66] width 52 height 25
